Goal: Check status

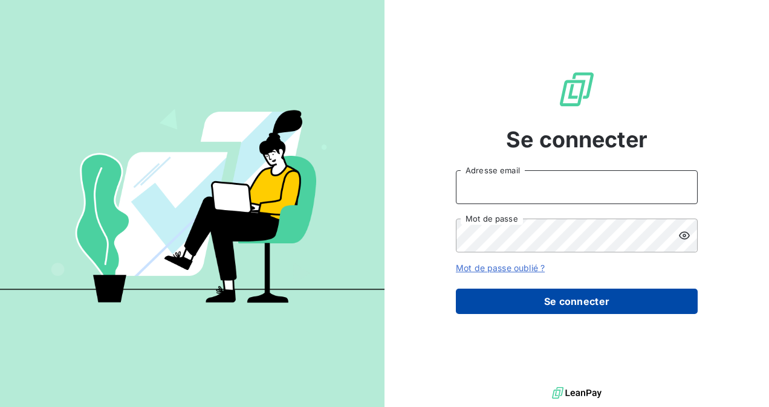
type input "[EMAIL_ADDRESS][DOMAIN_NAME]"
click at [574, 302] on button "Se connecter" at bounding box center [577, 301] width 242 height 25
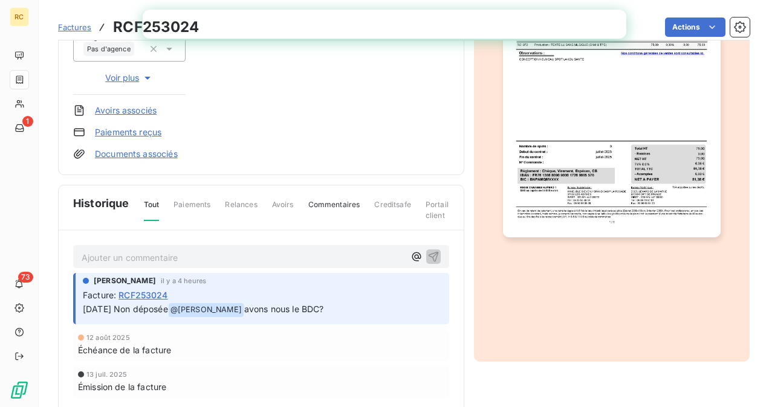
scroll to position [302, 0]
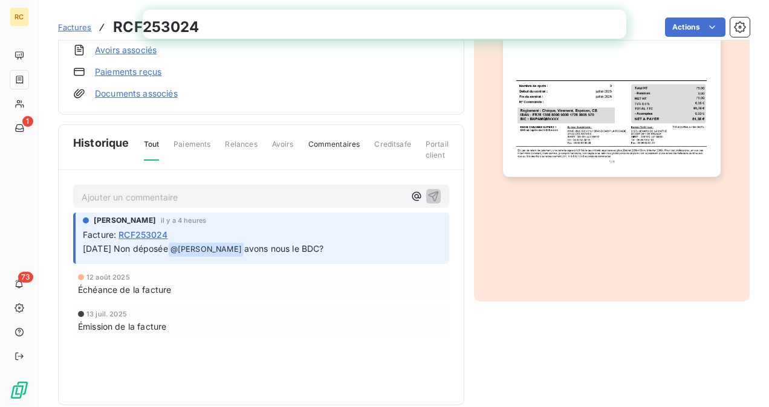
click at [146, 232] on span "RCF253024" at bounding box center [142, 234] width 49 height 13
click at [134, 232] on span "RCF253024" at bounding box center [142, 234] width 49 height 13
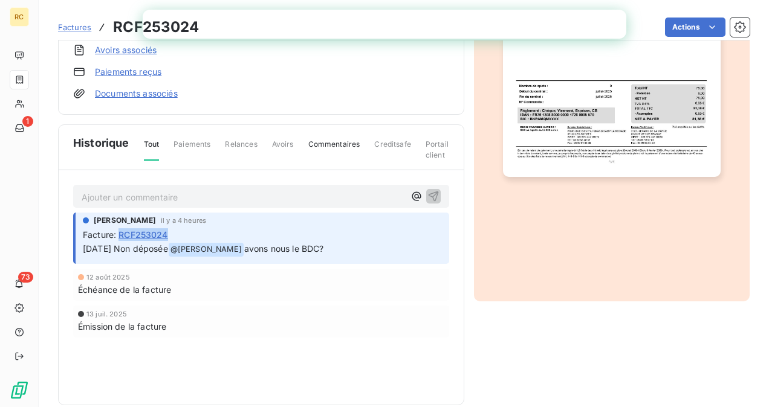
click at [134, 232] on span "RCF253024" at bounding box center [142, 234] width 49 height 13
click at [589, 112] on img "button" at bounding box center [612, 23] width 218 height 307
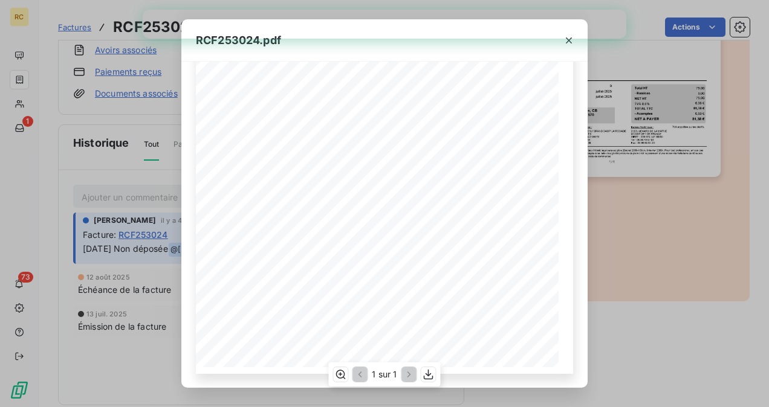
scroll to position [0, 0]
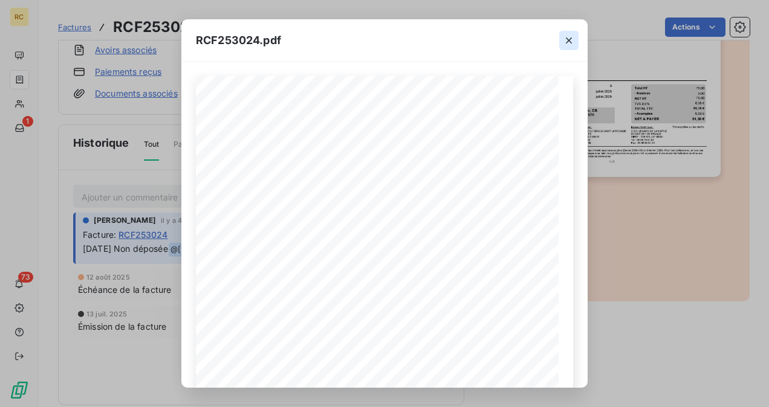
click at [568, 38] on icon "button" at bounding box center [569, 40] width 12 height 12
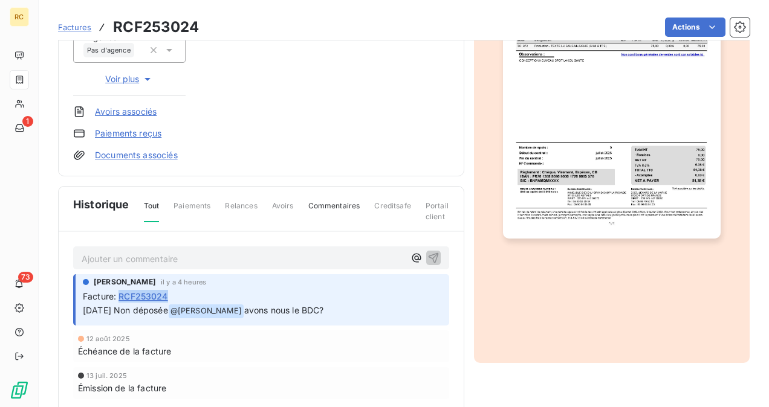
scroll to position [318, 0]
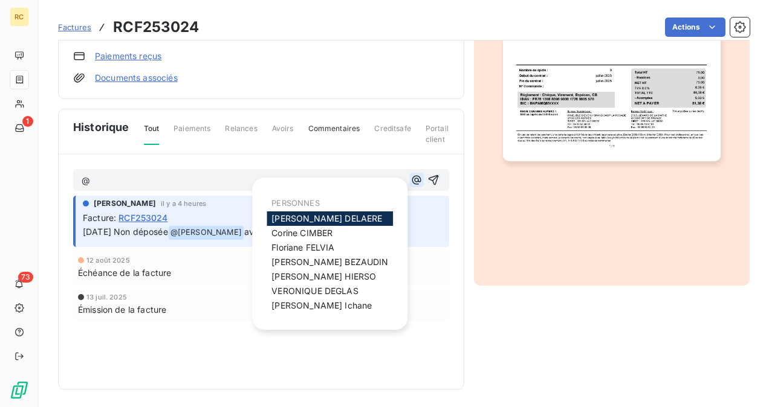
click at [412, 178] on icon "button" at bounding box center [416, 180] width 12 height 12
drag, startPoint x: 338, startPoint y: 218, endPoint x: 329, endPoint y: 210, distance: 11.6
click at [338, 217] on div "[PERSON_NAME]" at bounding box center [330, 219] width 126 height 15
click at [288, 218] on span "[PERSON_NAME]" at bounding box center [326, 218] width 111 height 10
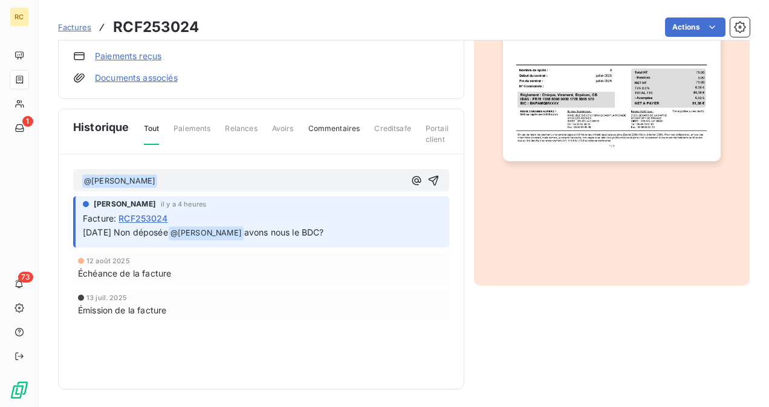
click at [287, 218] on div "Facture : RCF253024" at bounding box center [262, 218] width 359 height 13
click at [176, 183] on p "﻿ @ [PERSON_NAME] ﻿ ﻿" at bounding box center [243, 181] width 323 height 15
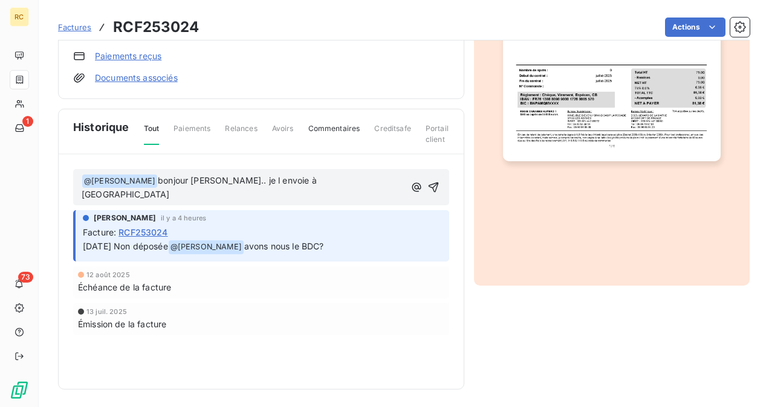
click at [149, 76] on link "Documents associés" at bounding box center [136, 78] width 83 height 12
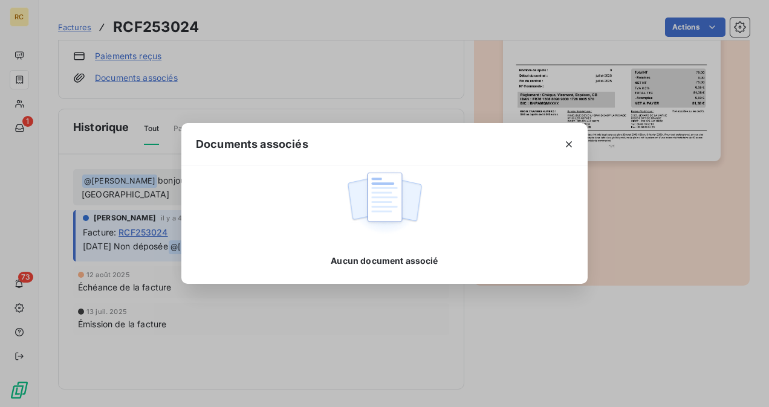
drag, startPoint x: 567, startPoint y: 141, endPoint x: 545, endPoint y: 137, distance: 22.3
click at [566, 141] on icon "button" at bounding box center [569, 144] width 12 height 12
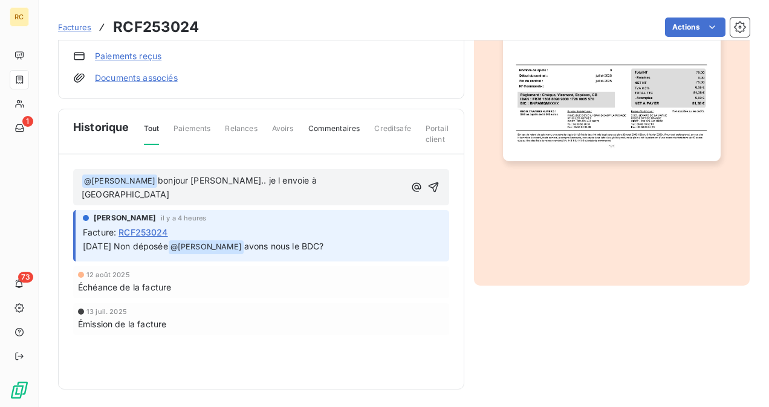
click at [331, 174] on p "﻿ @ [PERSON_NAME] ﻿ bonjour [PERSON_NAME].. je l envoie à [GEOGRAPHIC_DATA]" at bounding box center [243, 188] width 323 height 28
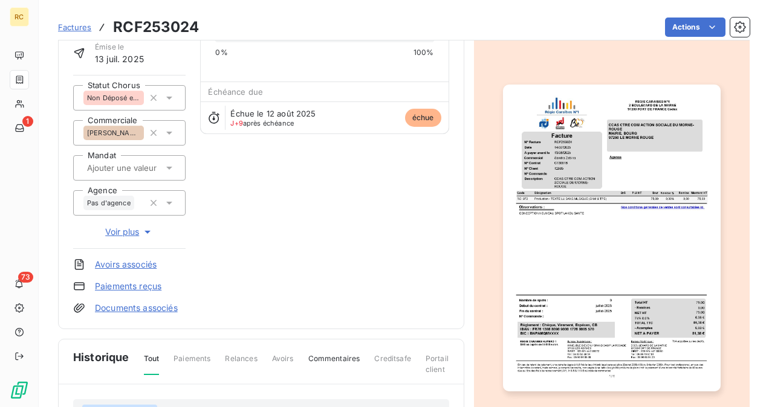
scroll to position [76, 0]
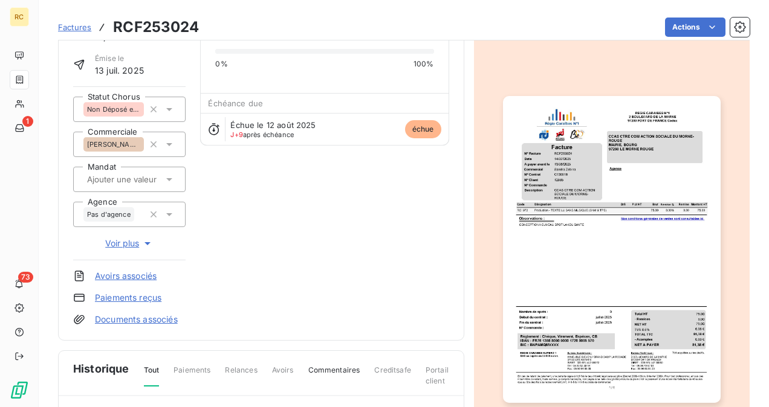
click at [167, 105] on icon at bounding box center [169, 109] width 12 height 12
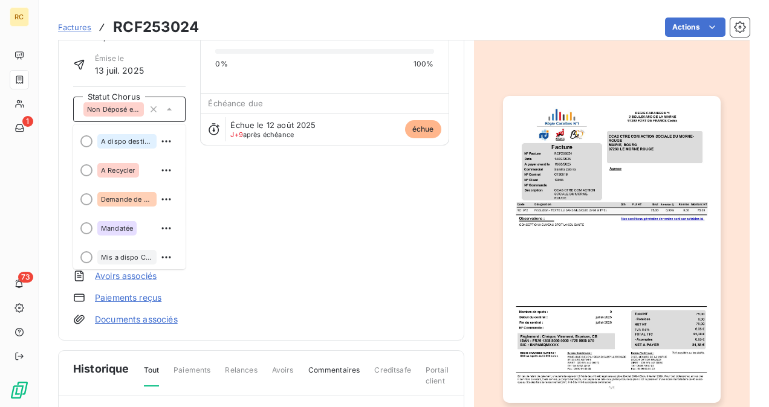
scroll to position [60, 0]
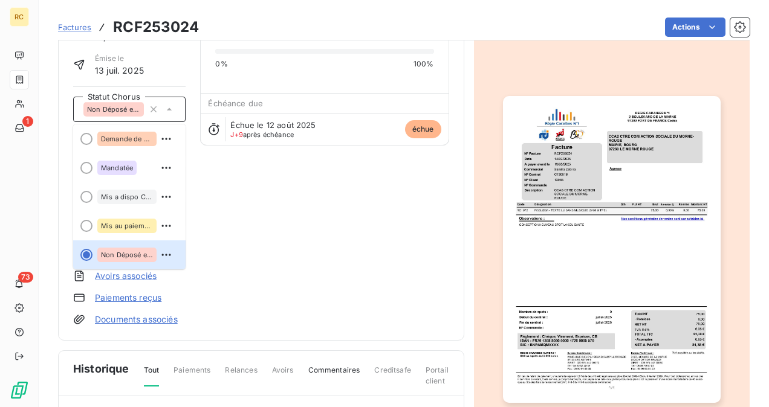
click at [320, 215] on div "CCAS CL12985 Montant initial 81,38 € Émise le [DATE] Statut Chorus Non Déposé e…" at bounding box center [261, 156] width 376 height 339
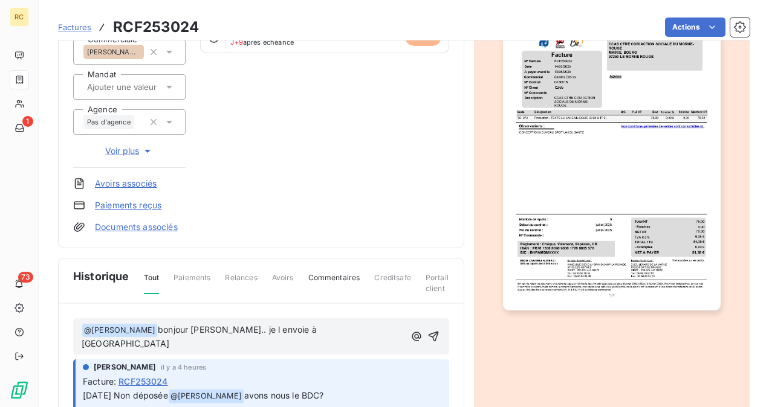
scroll to position [257, 0]
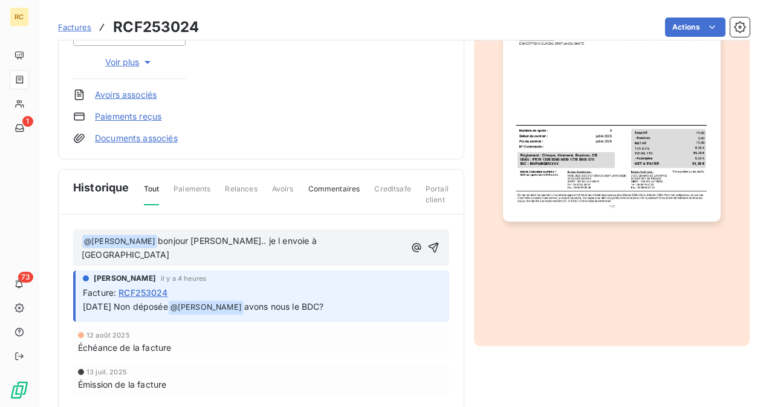
click at [99, 135] on link "Documents associés" at bounding box center [136, 138] width 83 height 12
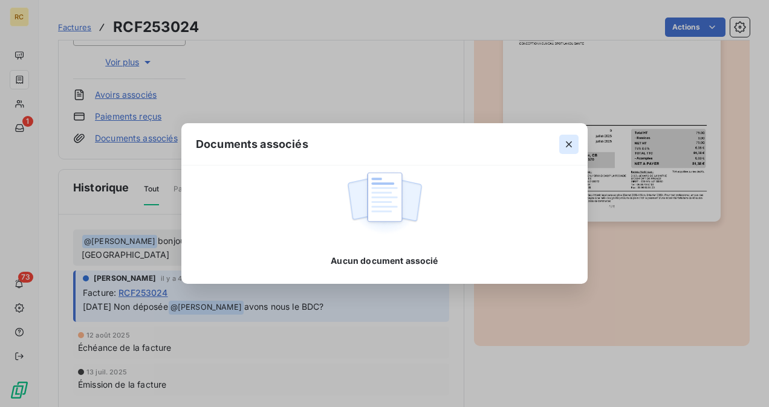
click at [572, 141] on icon "button" at bounding box center [569, 144] width 12 height 12
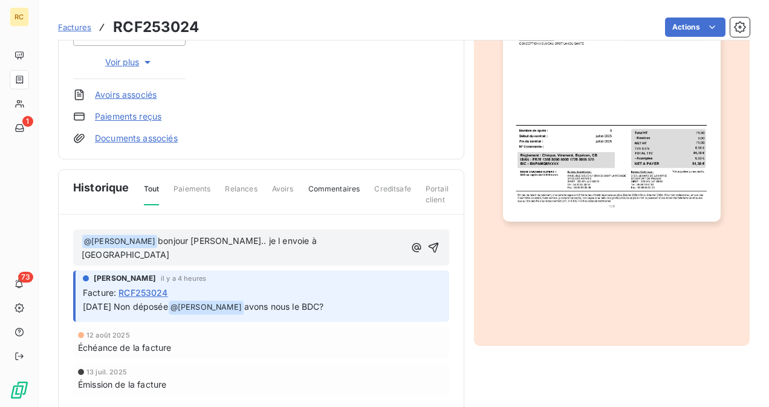
scroll to position [0, 0]
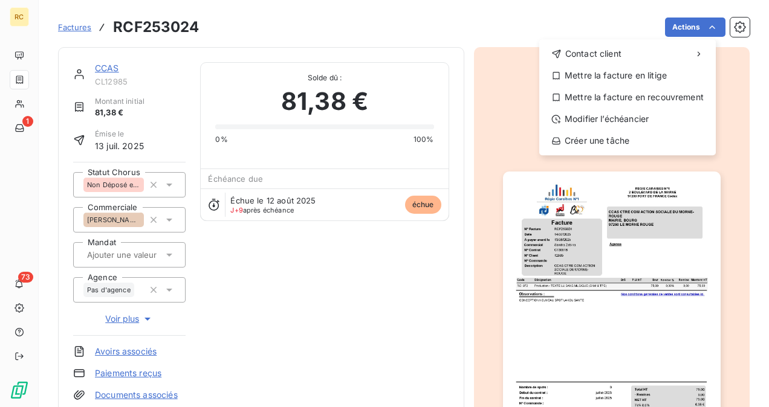
click at [552, 15] on html "RC 1 73 Factures RCF253024 Actions Contact client Mettre la facture en litige M…" at bounding box center [384, 203] width 769 height 407
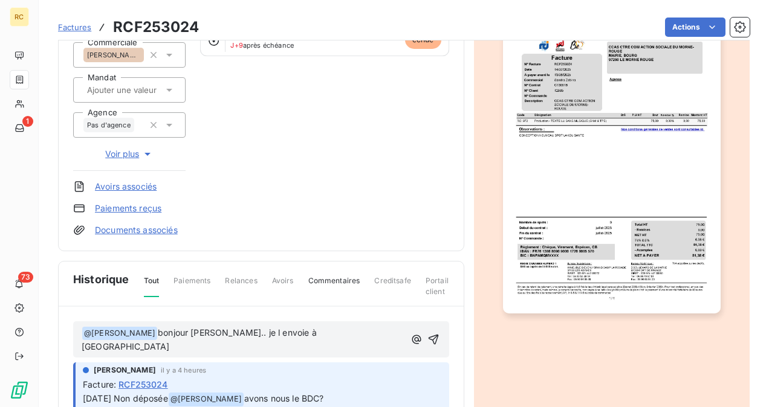
scroll to position [242, 0]
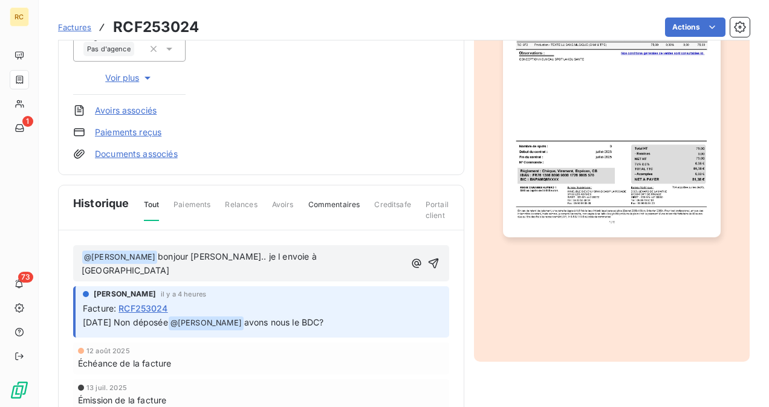
click at [325, 253] on p "﻿ @ [PERSON_NAME] ﻿ bonjour [PERSON_NAME].. je l envoie à [GEOGRAPHIC_DATA]" at bounding box center [243, 264] width 323 height 28
click at [277, 252] on span "bonjour [PERSON_NAME].. je l envoie à [GEOGRAPHIC_DATA]" at bounding box center [201, 263] width 238 height 25
click at [433, 257] on icon "button" at bounding box center [433, 263] width 12 height 12
